Goal: Task Accomplishment & Management: Manage account settings

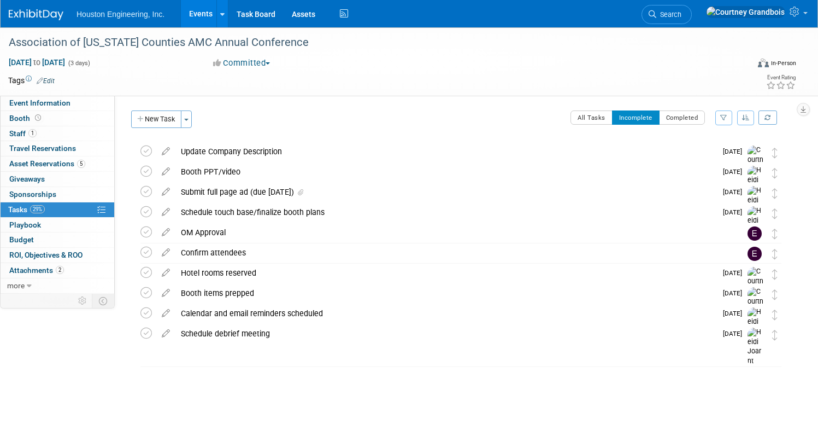
click at [264, 265] on div "Hotel rooms reserved" at bounding box center [445, 272] width 541 height 19
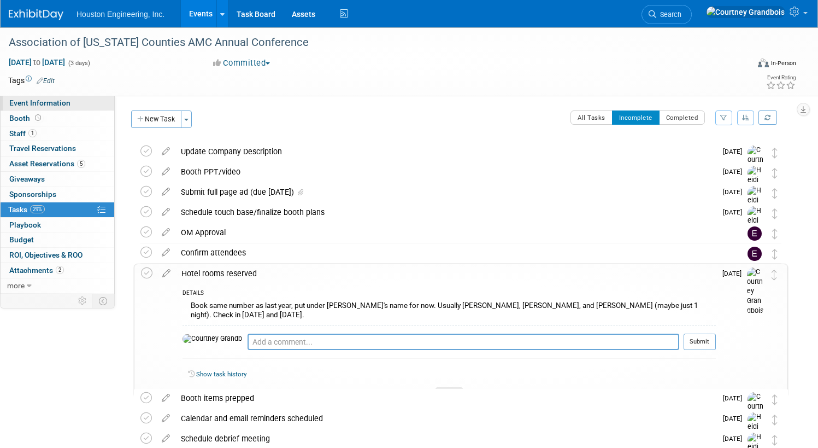
click at [70, 101] on span "Event Information" at bounding box center [39, 102] width 61 height 9
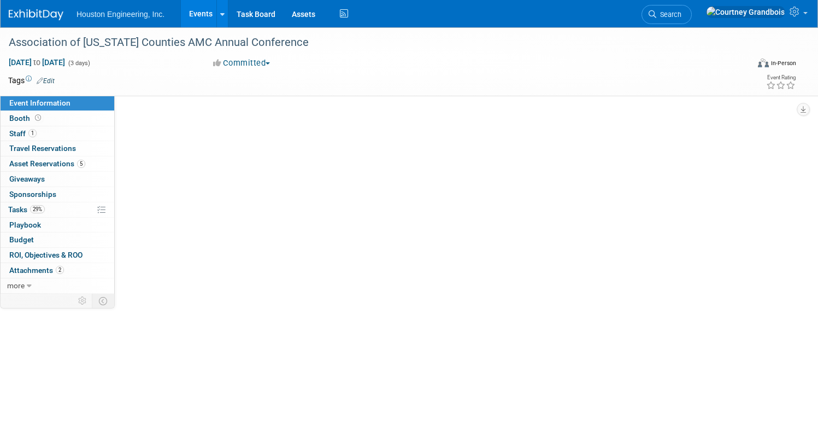
select select "2 - Post KO/Active Planning"
select select "No"
select select "Transportation"
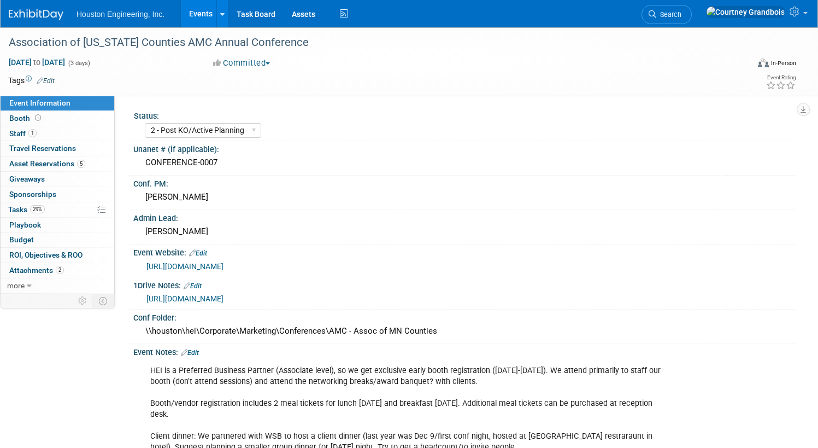
click at [220, 263] on link "[URL][DOMAIN_NAME]" at bounding box center [184, 266] width 77 height 9
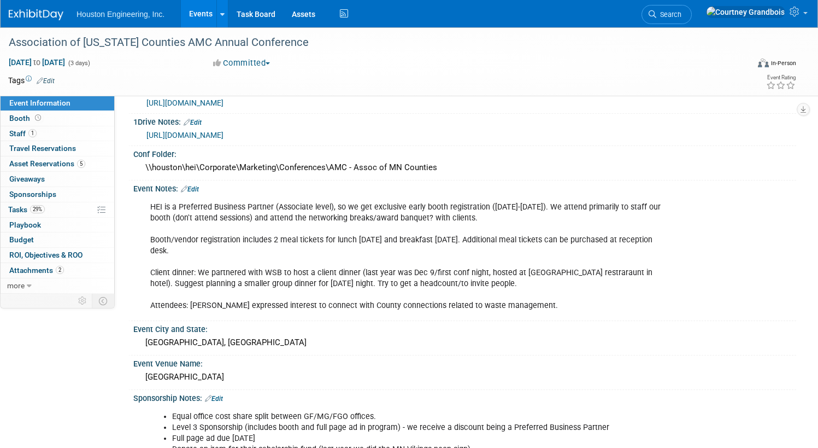
scroll to position [164, 0]
click at [45, 208] on span "Tasks 29%" at bounding box center [26, 209] width 37 height 9
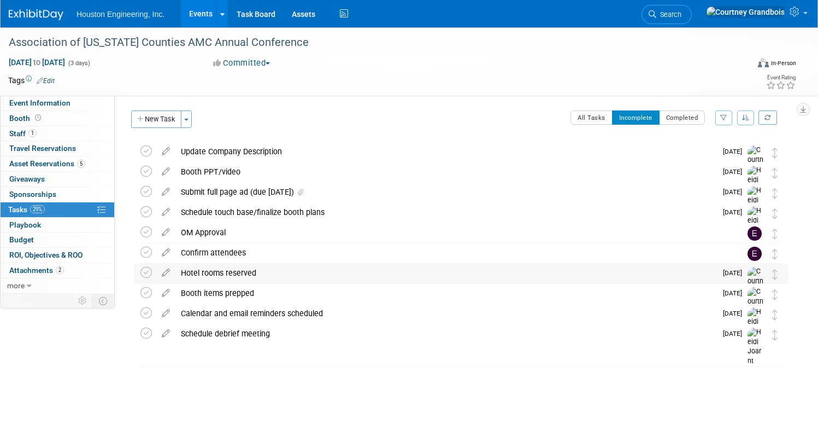
click at [253, 270] on div "Hotel rooms reserved" at bounding box center [445, 272] width 541 height 19
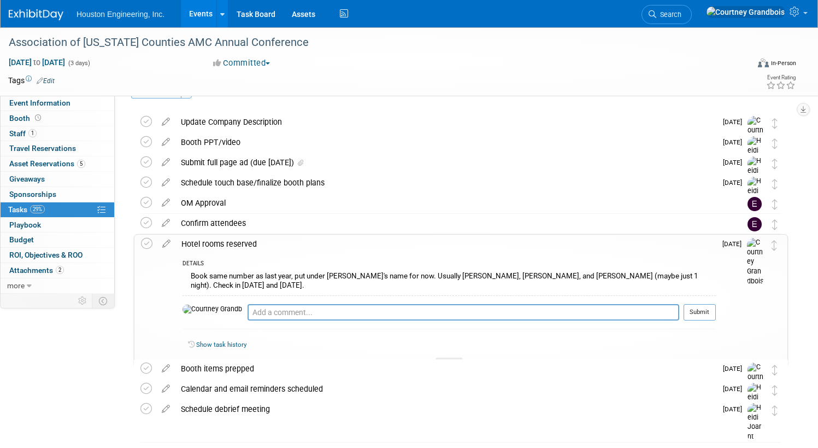
scroll to position [55, 0]
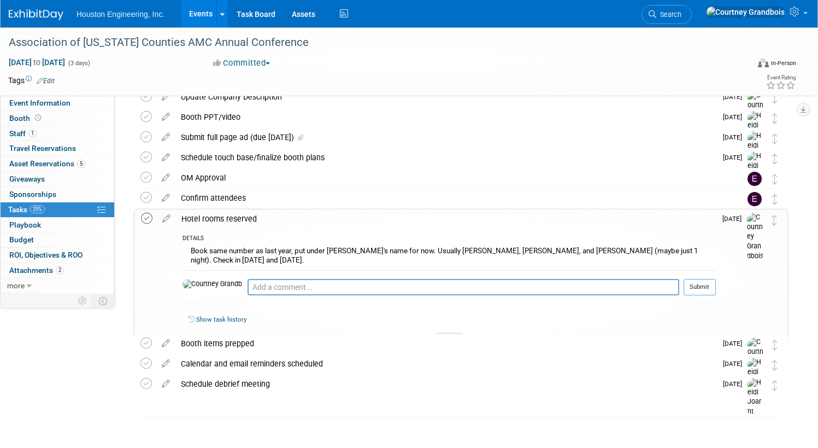
click at [152, 214] on icon at bounding box center [146, 218] width 11 height 11
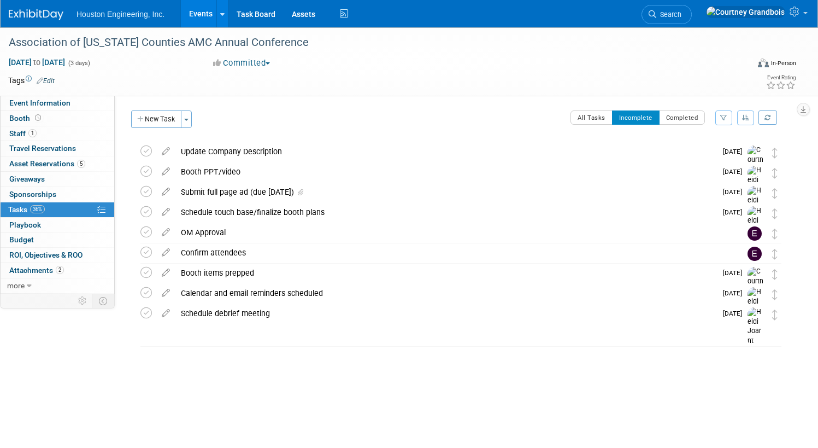
scroll to position [0, 0]
click at [581, 115] on button "All Tasks" at bounding box center [592, 117] width 42 height 14
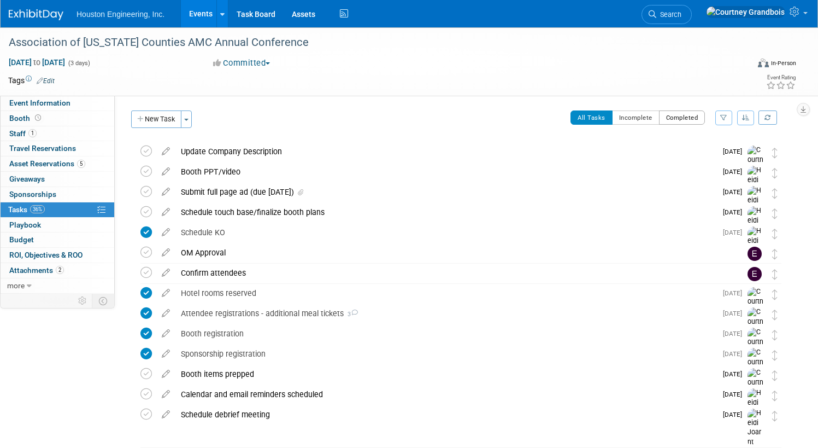
click at [668, 115] on button "Completed" at bounding box center [682, 117] width 46 height 14
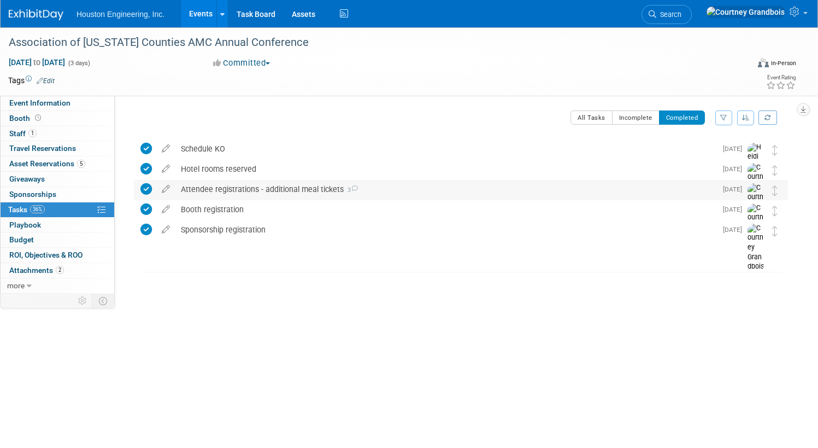
click at [287, 181] on div "Attendee registrations - additional meal tickets 3" at bounding box center [445, 189] width 541 height 19
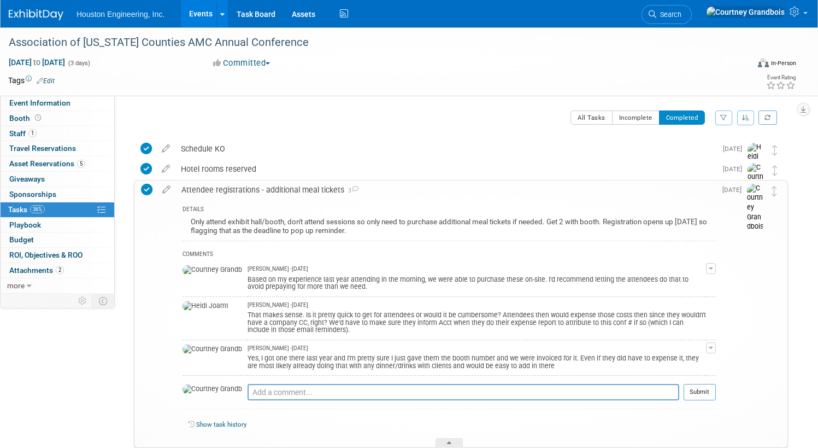
drag, startPoint x: 287, startPoint y: 181, endPoint x: 268, endPoint y: 180, distance: 19.1
click at [268, 180] on div "Attendee registrations - additional meal tickets 3" at bounding box center [446, 189] width 540 height 19
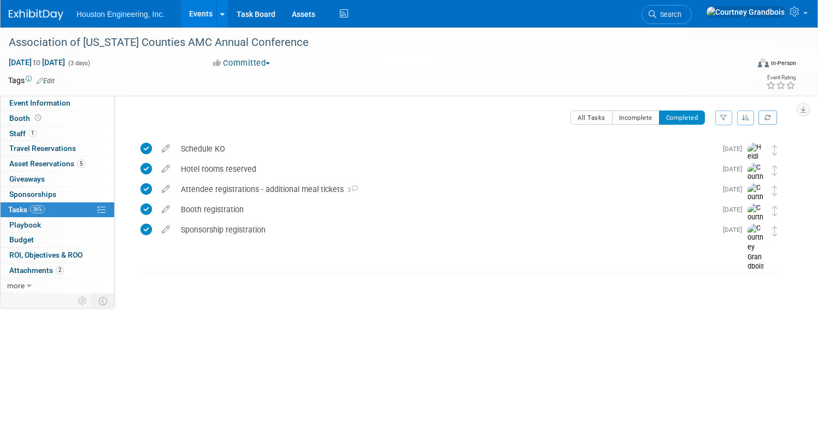
click at [221, 13] on link "Events" at bounding box center [201, 13] width 40 height 27
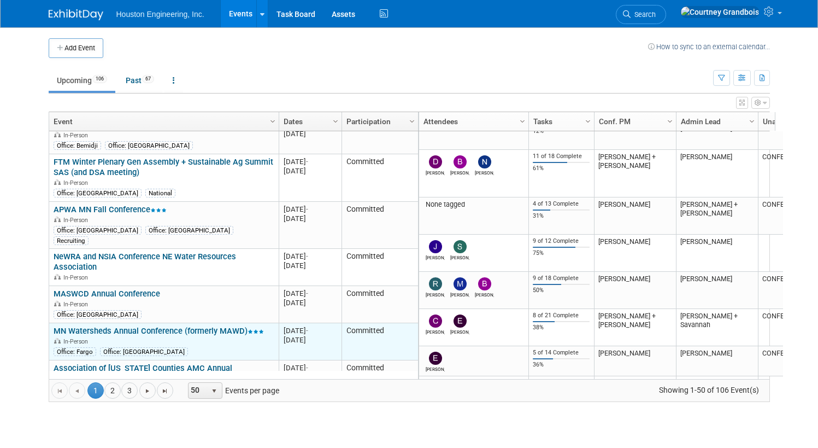
click at [121, 326] on link "MN Watersheds Annual Conference (formerly MAWD)" at bounding box center [159, 331] width 210 height 10
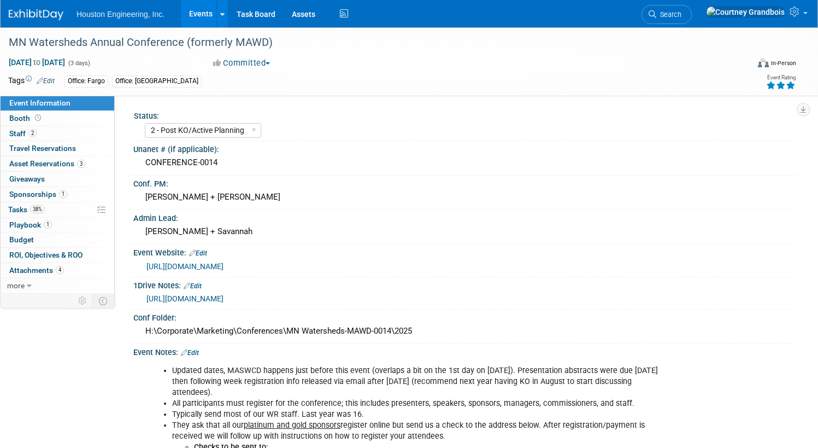
select select "2 - Post KO/Active Planning"
select select "Yes"
select select "Water Resources"
click at [224, 262] on link "[URL][DOMAIN_NAME]" at bounding box center [184, 266] width 77 height 9
